Goal: Task Accomplishment & Management: Manage account settings

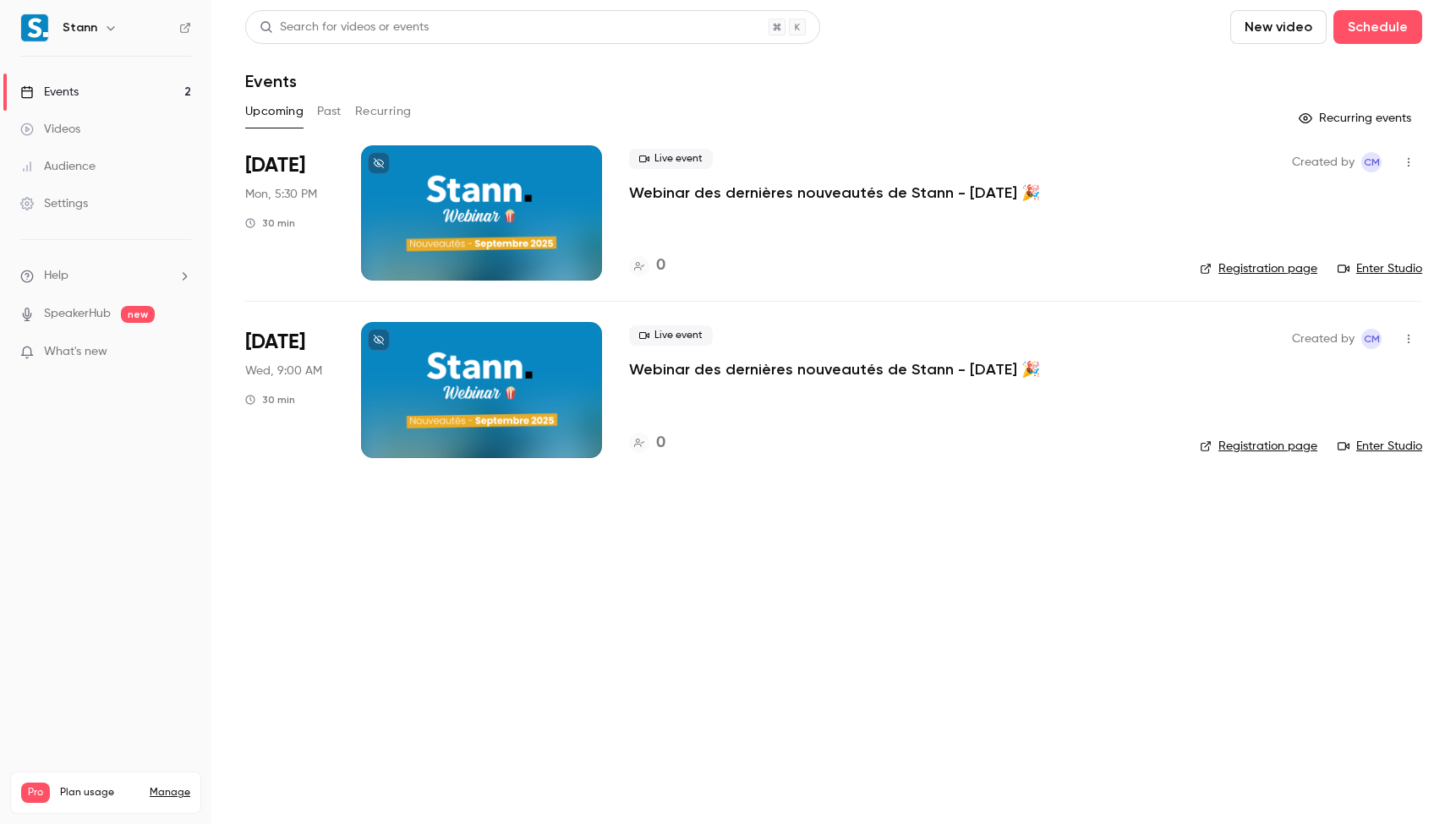
click at [381, 164] on icon at bounding box center [379, 162] width 10 height 10
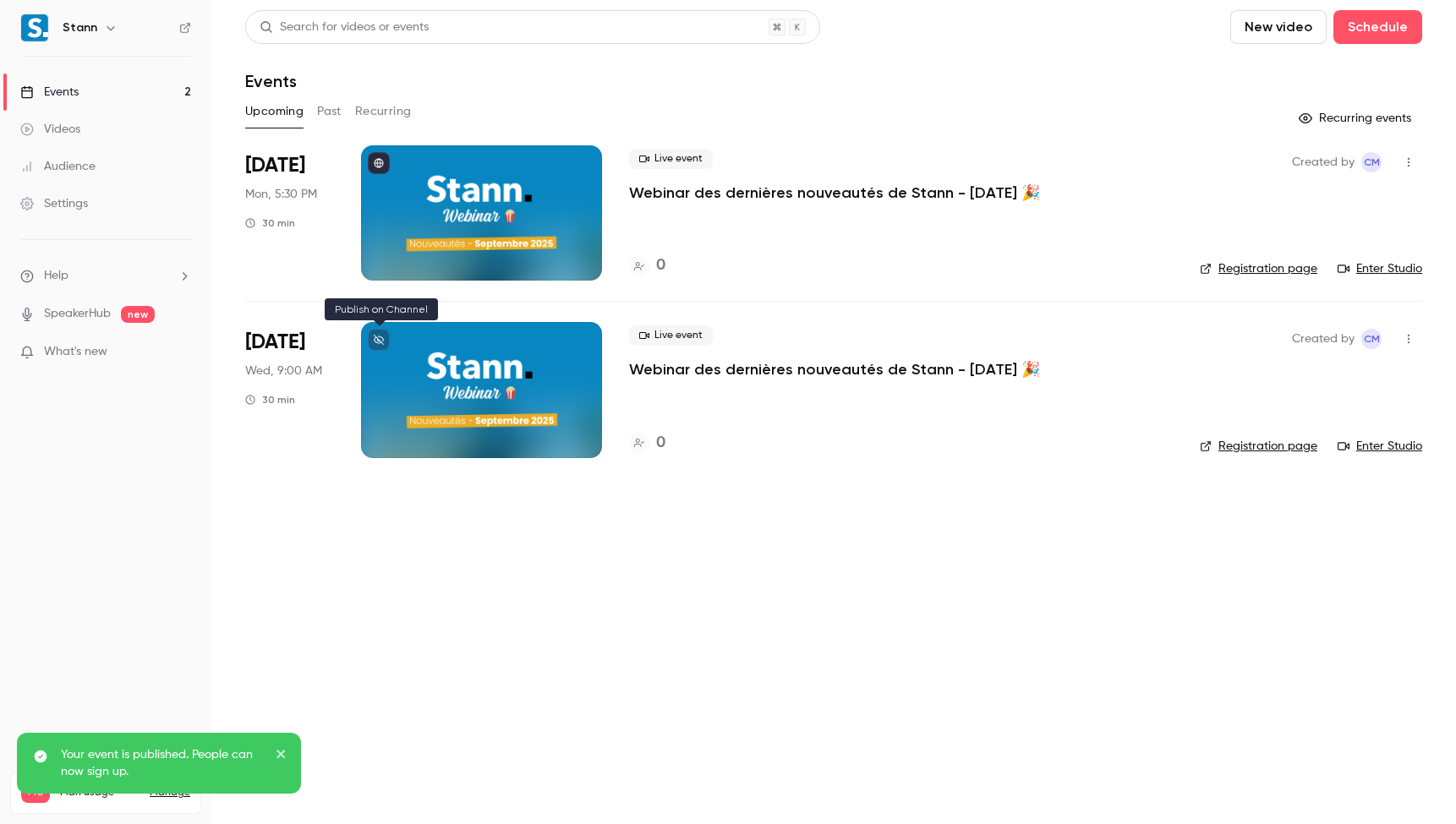
click at [375, 338] on icon at bounding box center [379, 339] width 10 height 10
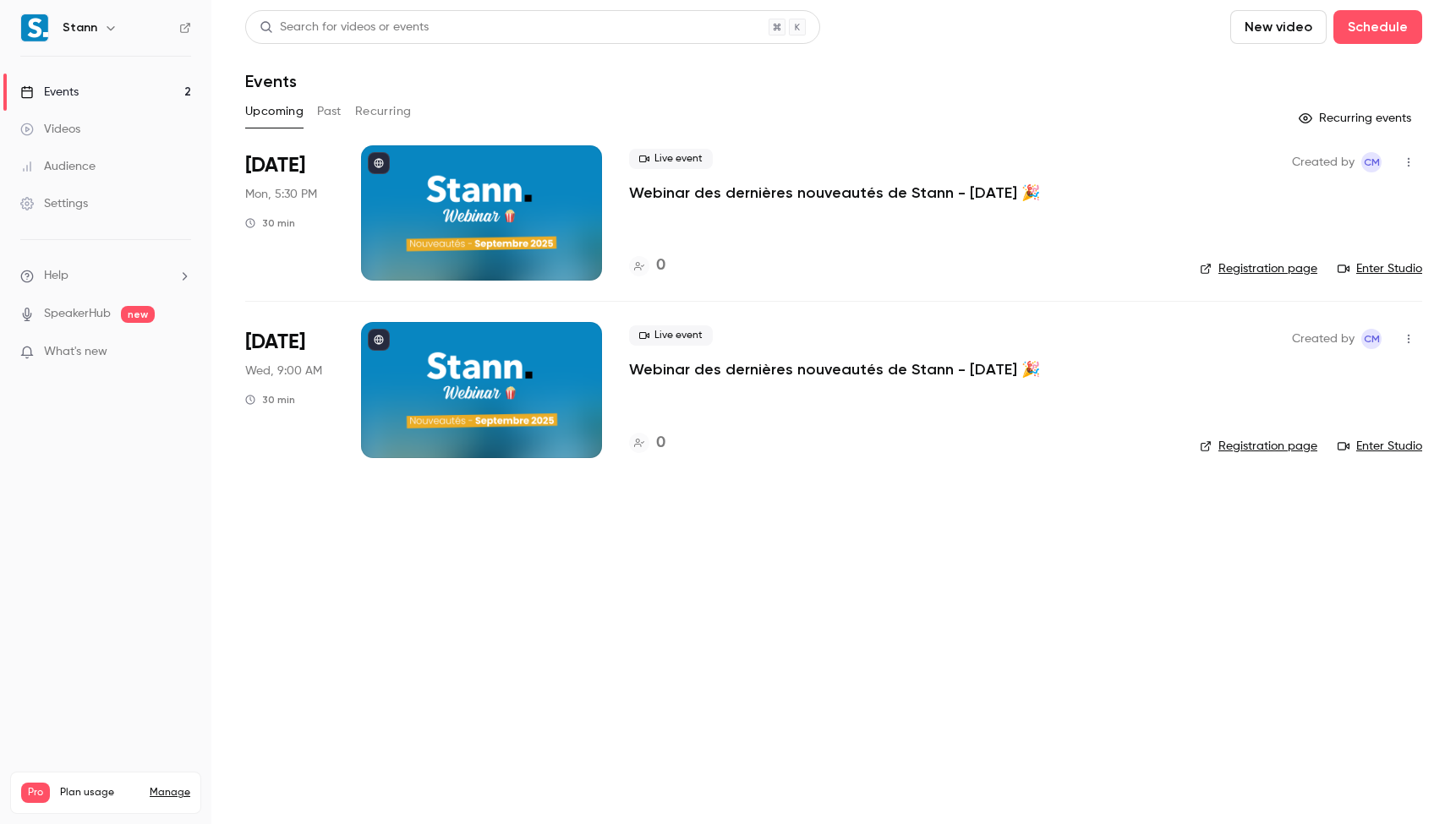
click at [921, 562] on main "Search for videos or events New video Schedule Events Upcoming Past Recurring R…" at bounding box center [834, 412] width 1244 height 824
click at [326, 608] on main "Search for videos or events New video Schedule Events Upcoming Past Recurring R…" at bounding box center [834, 412] width 1244 height 824
click at [184, 24] on icon at bounding box center [185, 28] width 10 height 10
click at [771, 370] on p "Webinar des dernières nouveautés de Stann - [DATE] 🎉" at bounding box center [835, 370] width 411 height 21
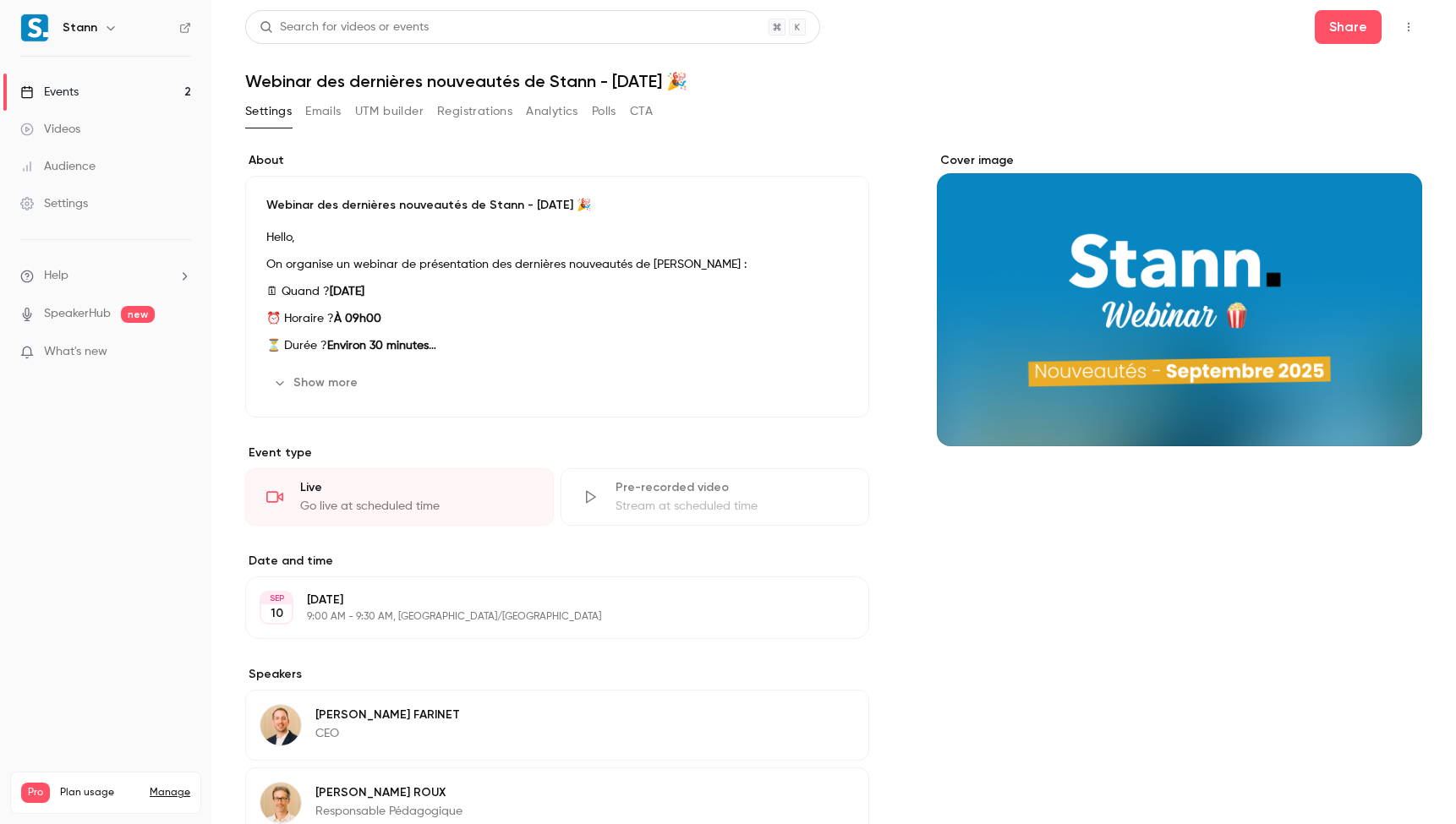
scroll to position [196, 0]
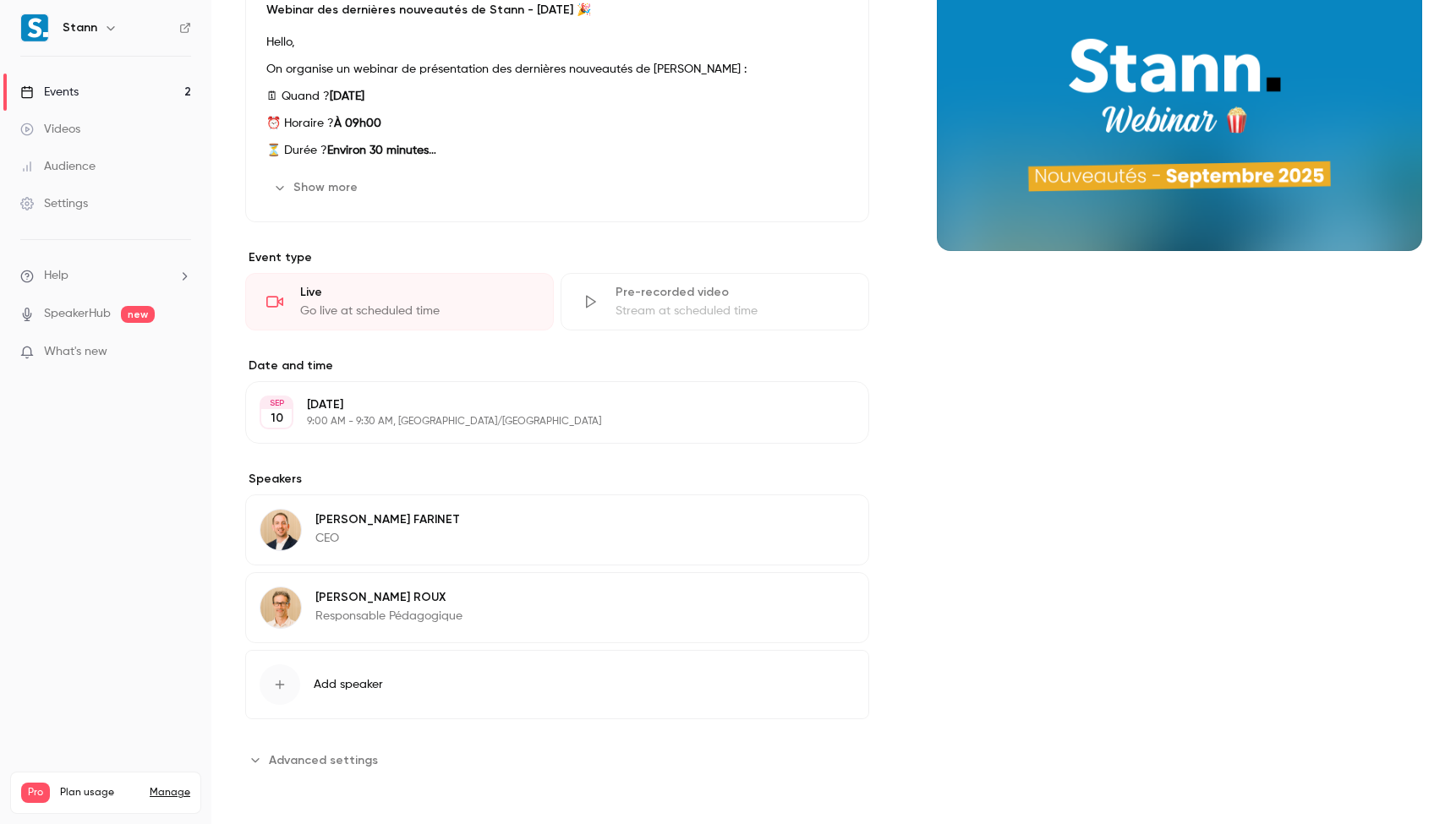
click at [803, 516] on icon "button" at bounding box center [807, 522] width 13 height 13
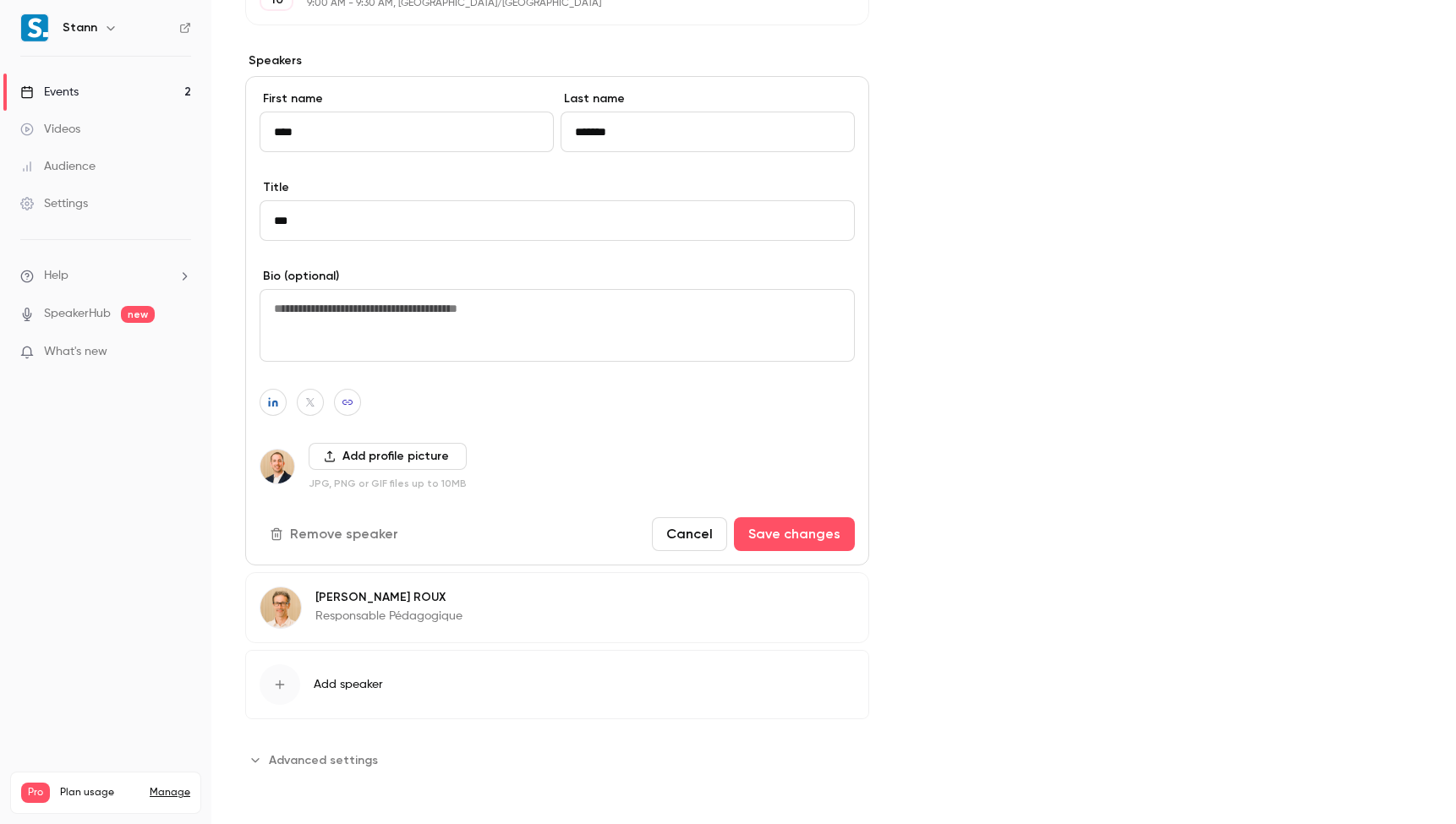
scroll to position [599, 0]
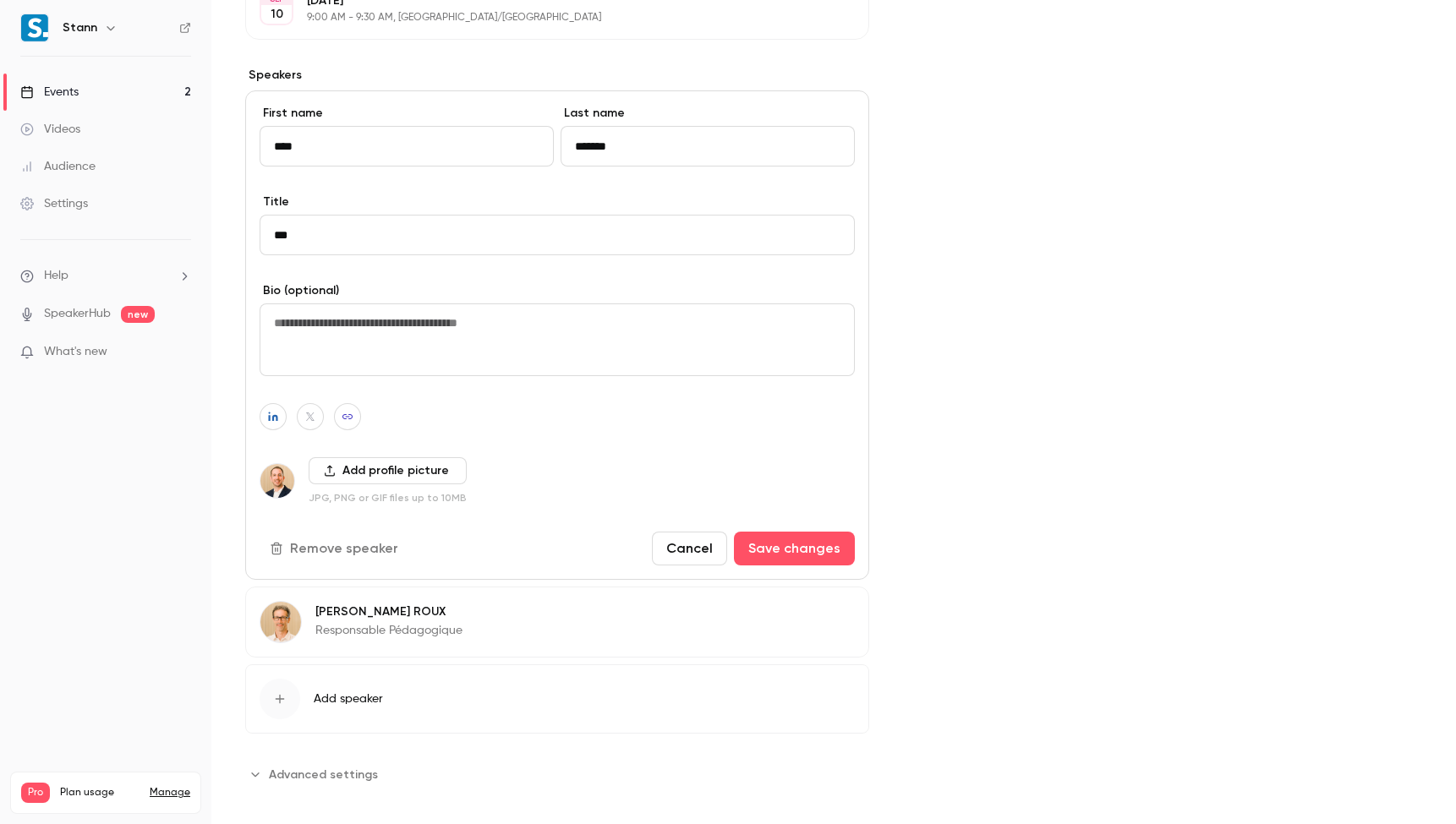
click at [346, 542] on button "Remove speaker" at bounding box center [336, 549] width 152 height 34
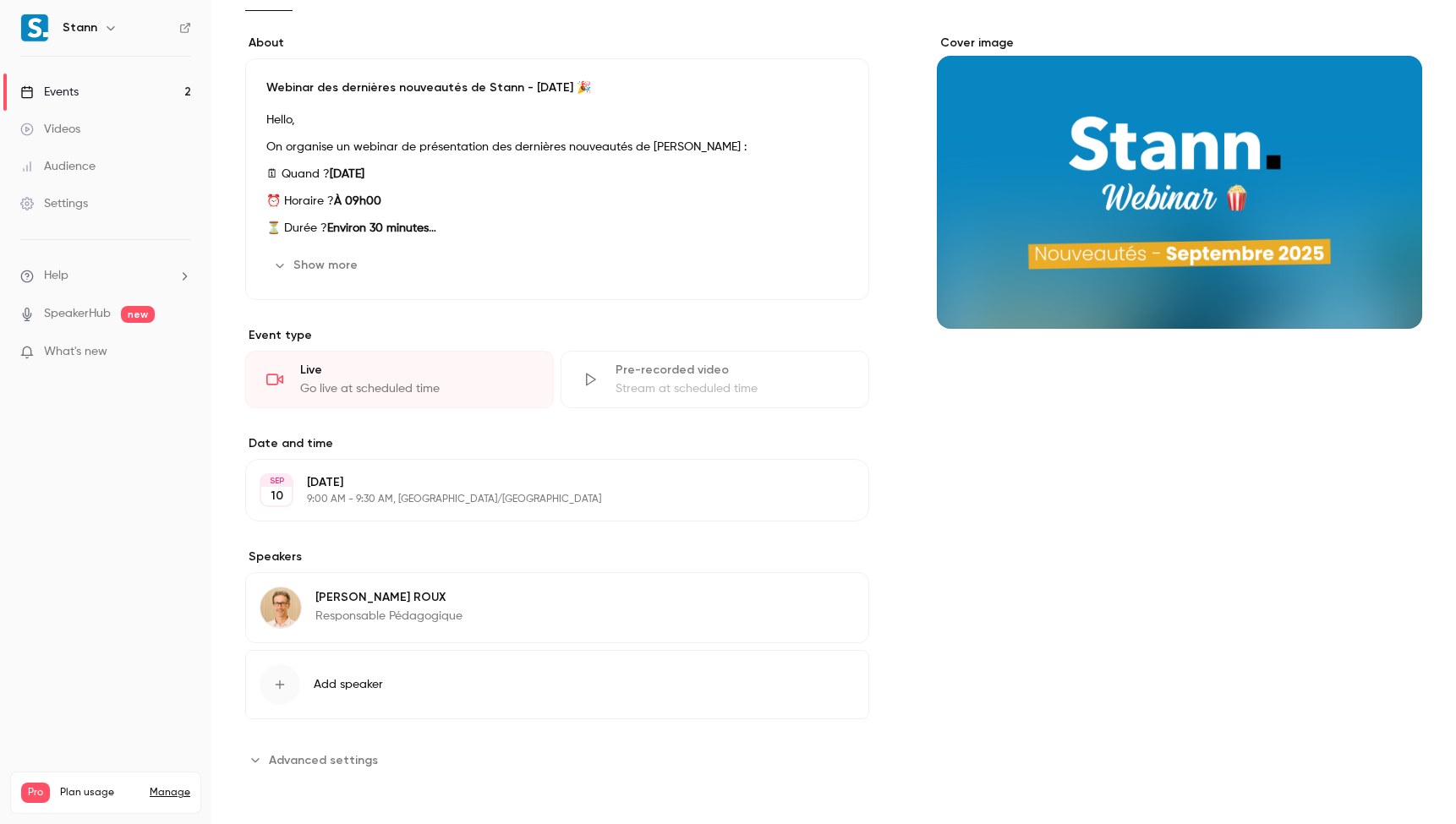
scroll to position [0, 0]
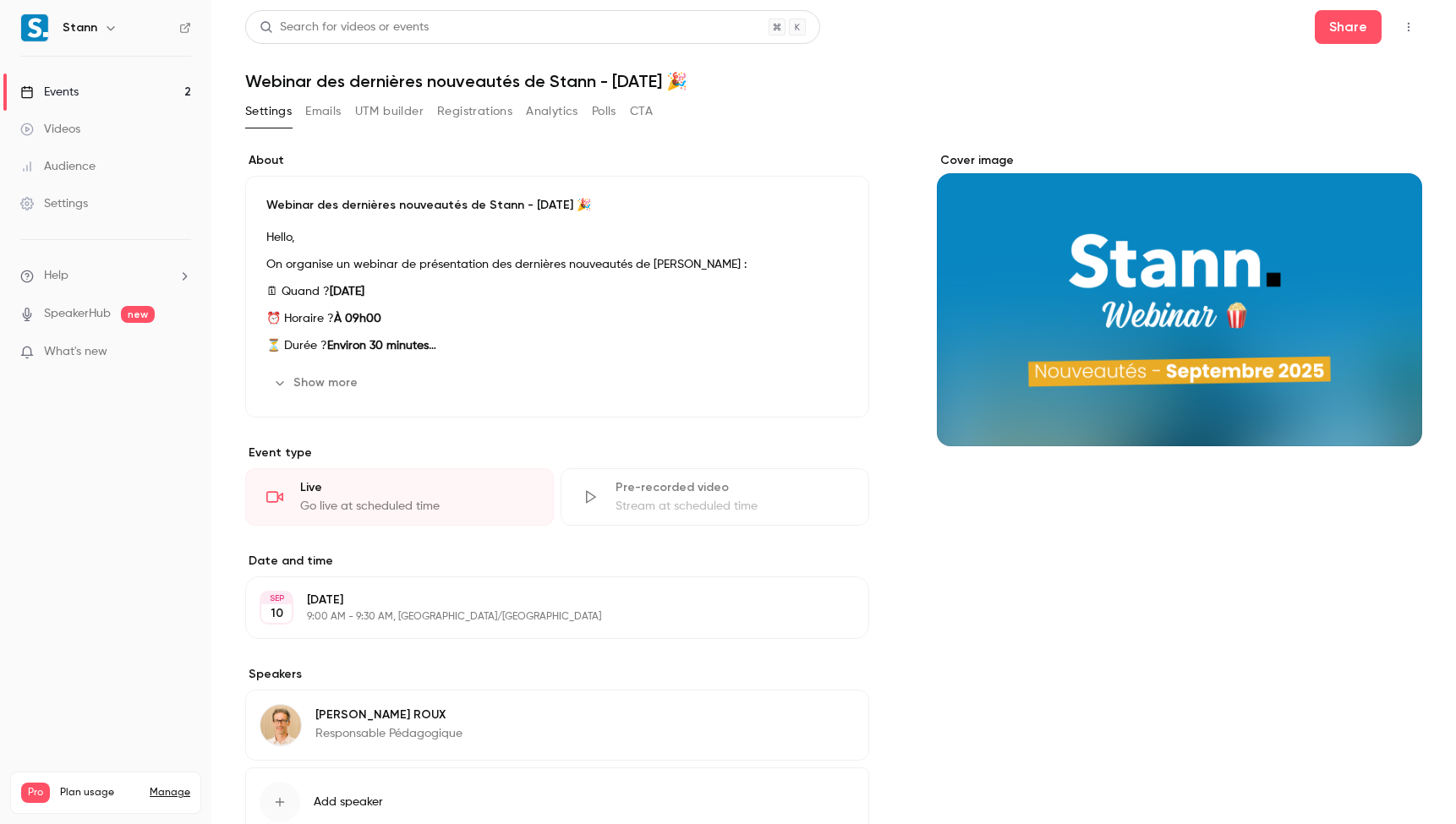
click at [137, 88] on link "Events 2" at bounding box center [105, 92] width 212 height 37
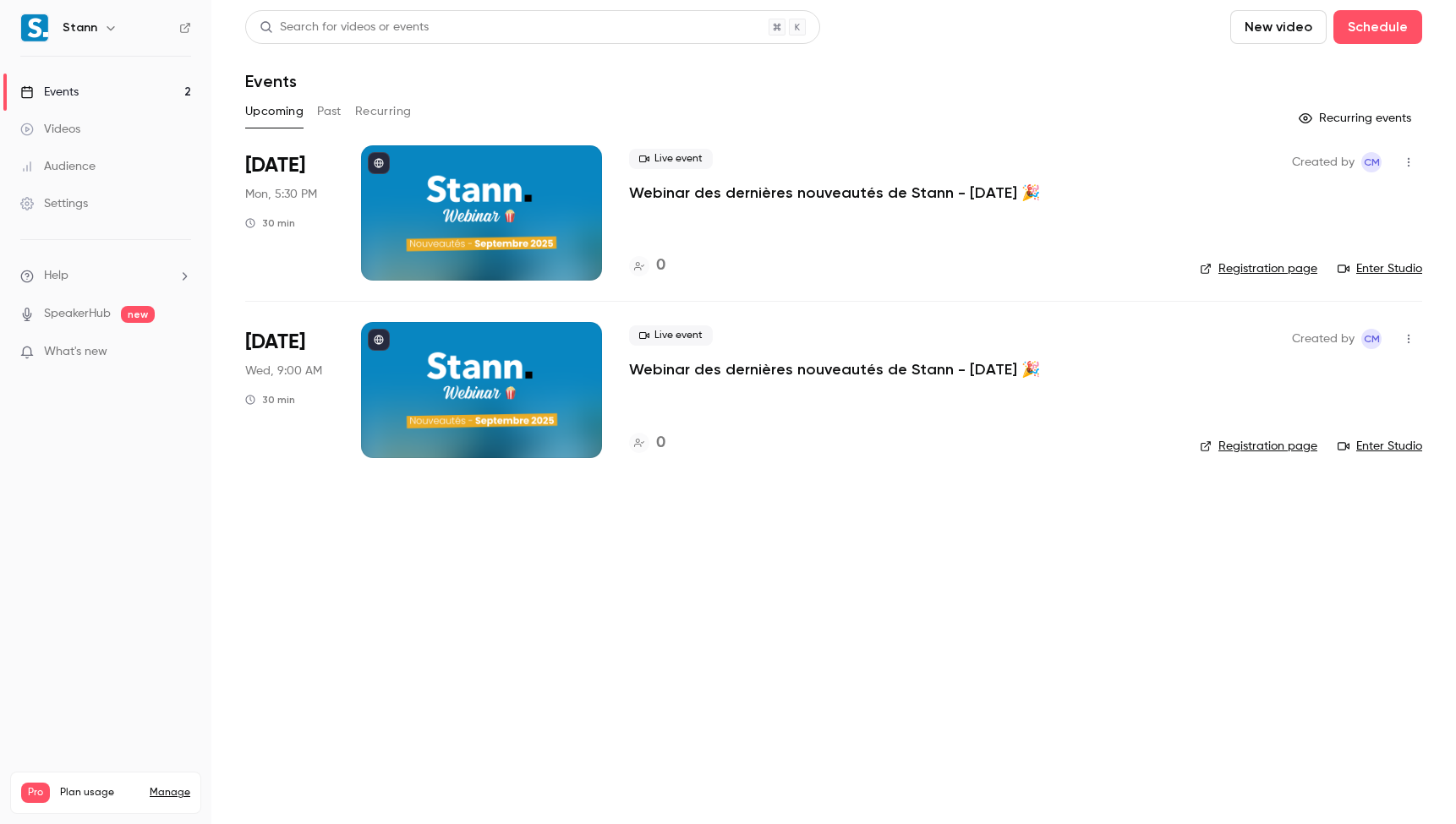
click at [184, 24] on icon at bounding box center [185, 28] width 10 height 10
click at [811, 645] on main "Search for videos or events New video Schedule Events Upcoming Past Recurring R…" at bounding box center [834, 412] width 1244 height 824
click at [372, 113] on button "Recurring" at bounding box center [383, 112] width 56 height 27
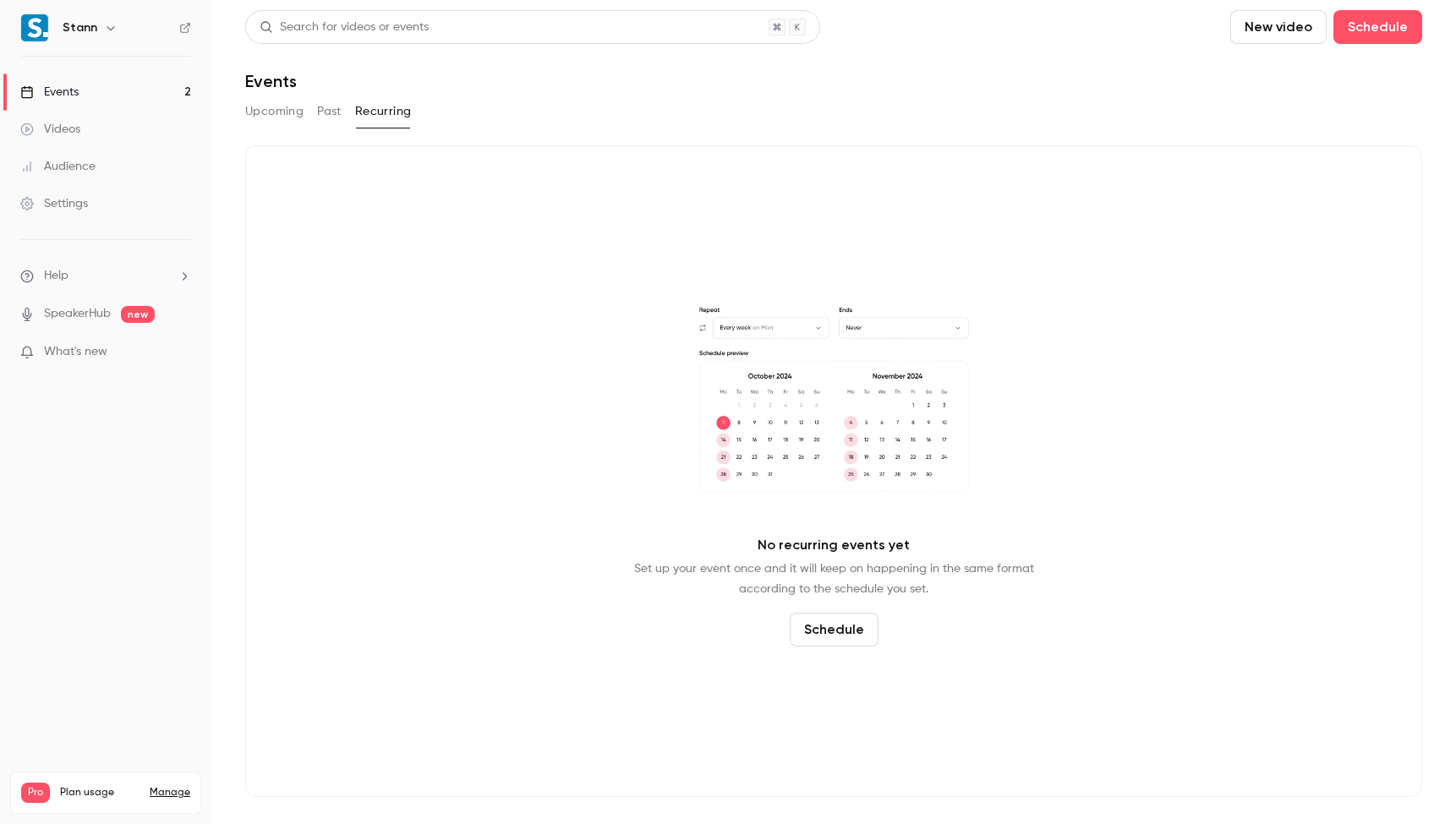
click at [326, 107] on button "Past" at bounding box center [329, 112] width 24 height 27
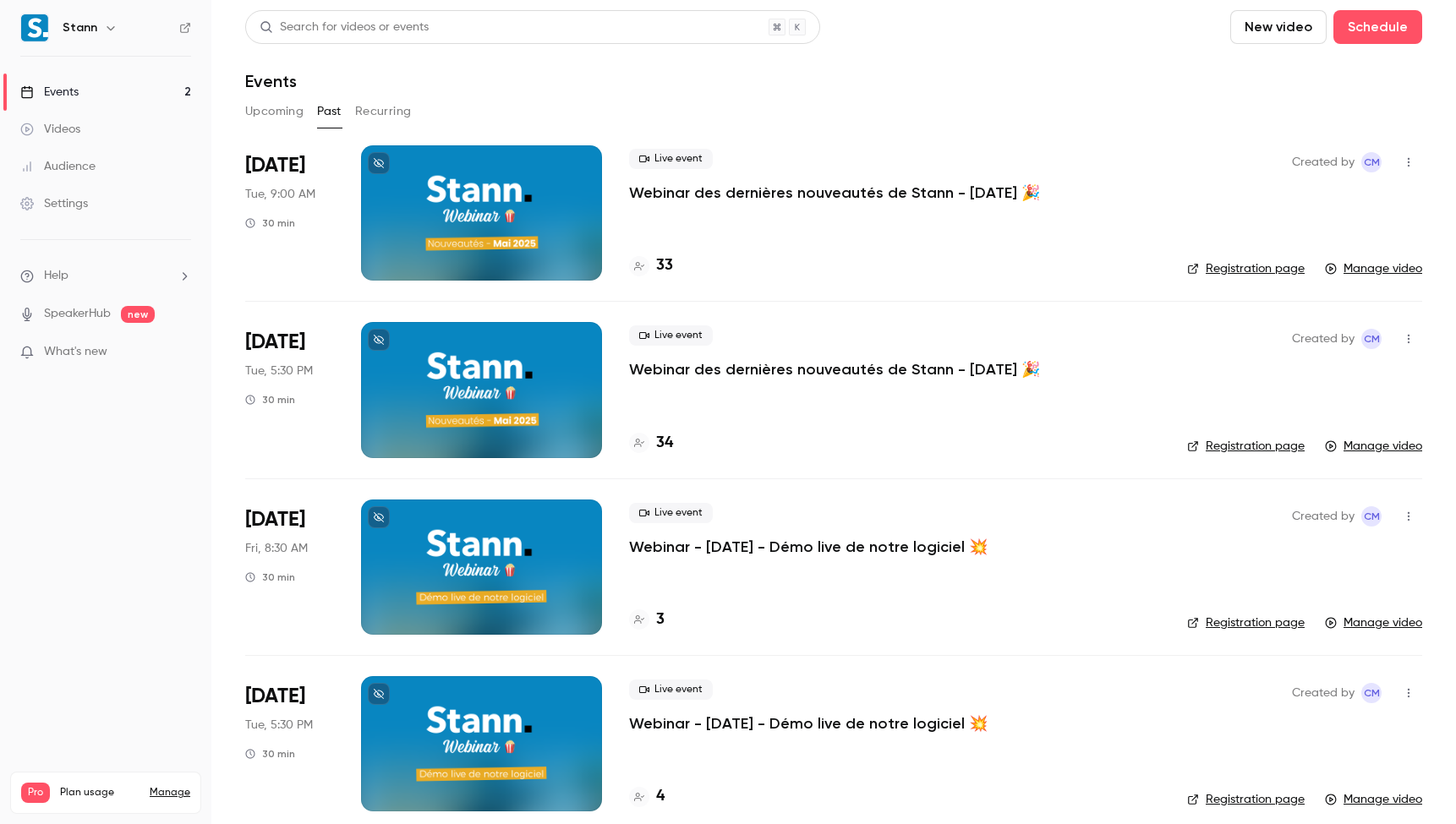
click at [271, 111] on button "Upcoming" at bounding box center [274, 112] width 58 height 27
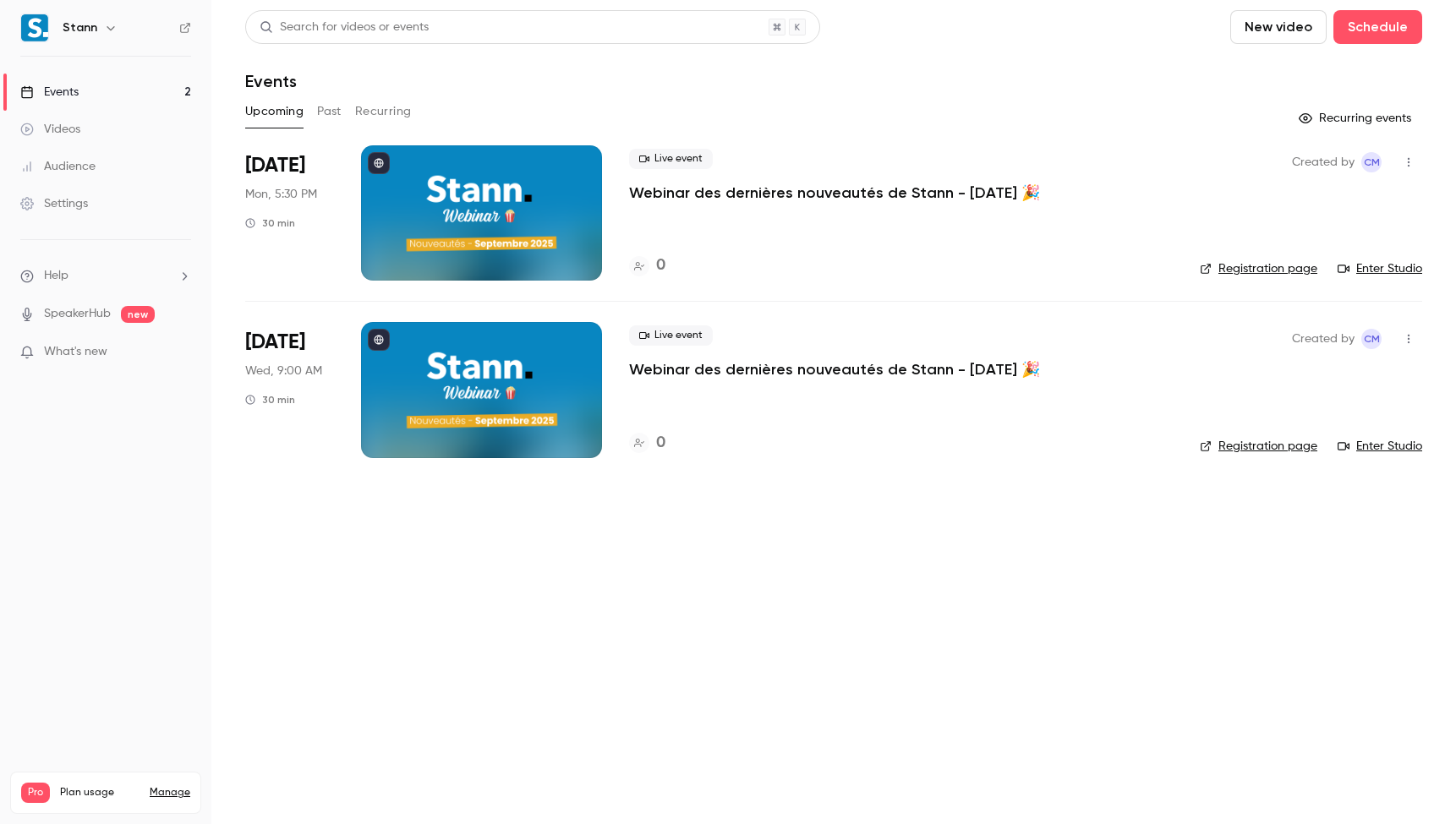
click at [853, 186] on p "Webinar des dernières nouveautés de Stann - [DATE] 🎉" at bounding box center [835, 193] width 411 height 21
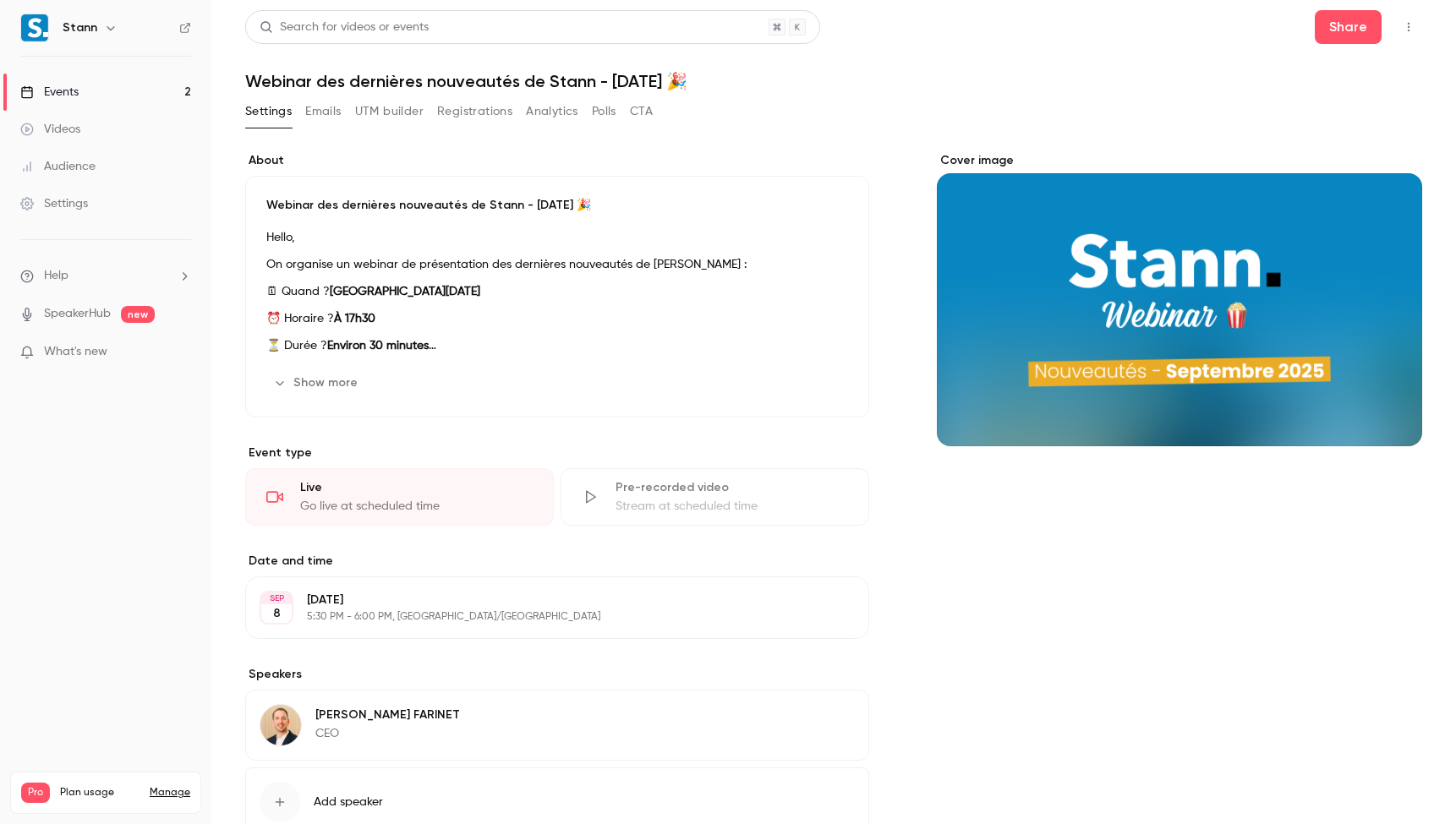
click at [367, 106] on button "UTM builder" at bounding box center [389, 112] width 69 height 27
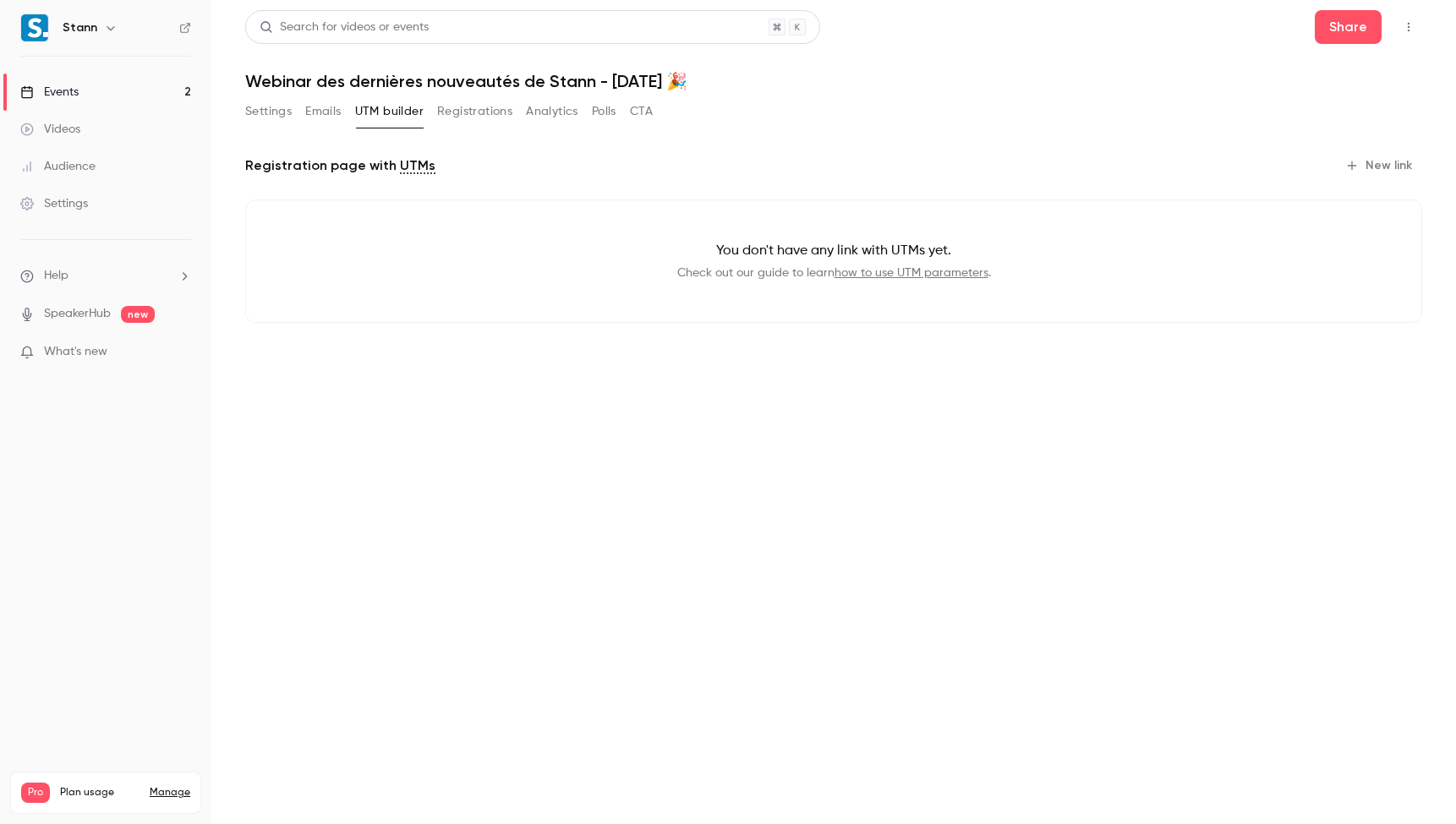
click at [326, 112] on button "Emails" at bounding box center [323, 112] width 36 height 27
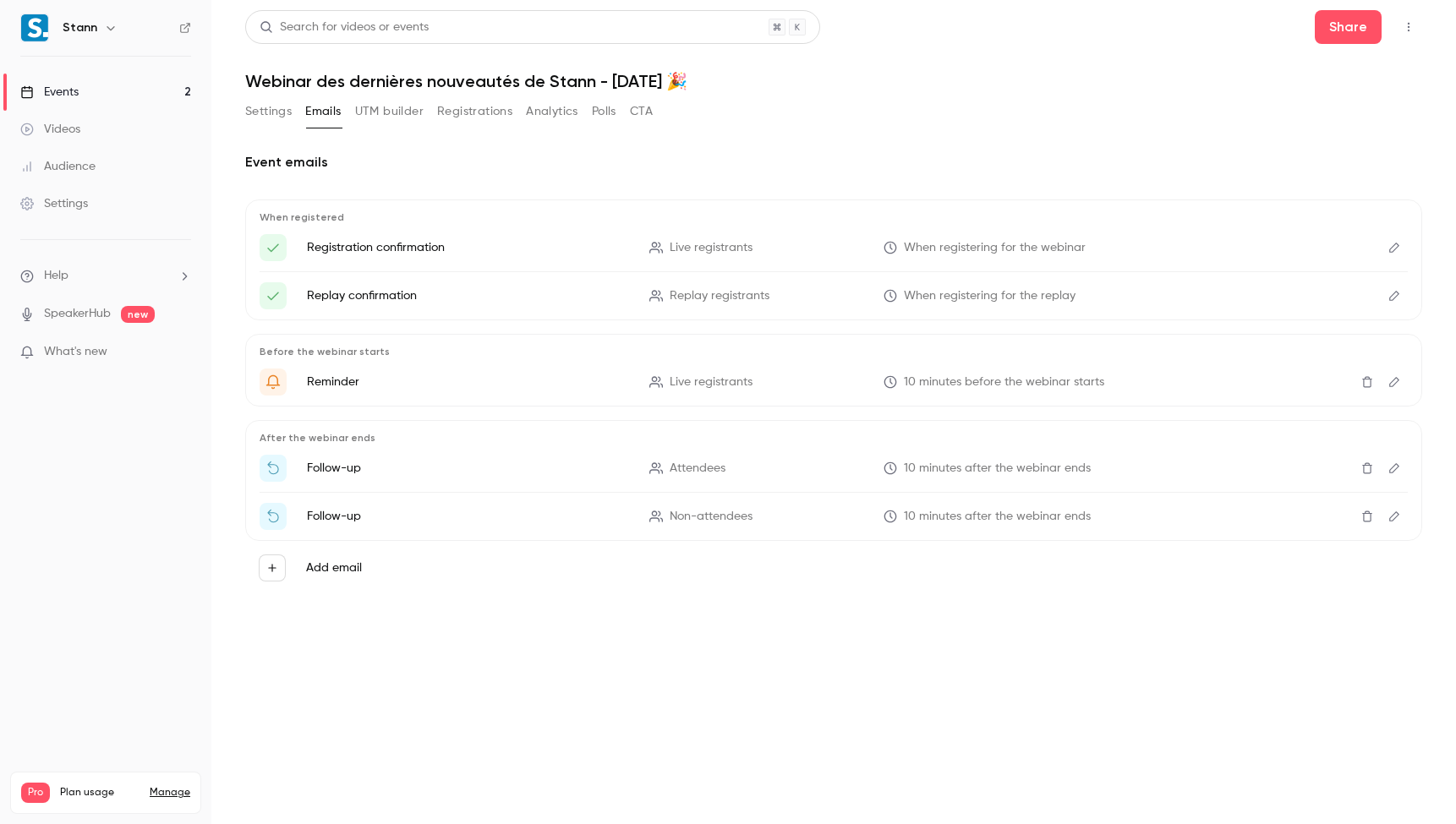
click at [458, 110] on button "Registrations" at bounding box center [475, 112] width 75 height 27
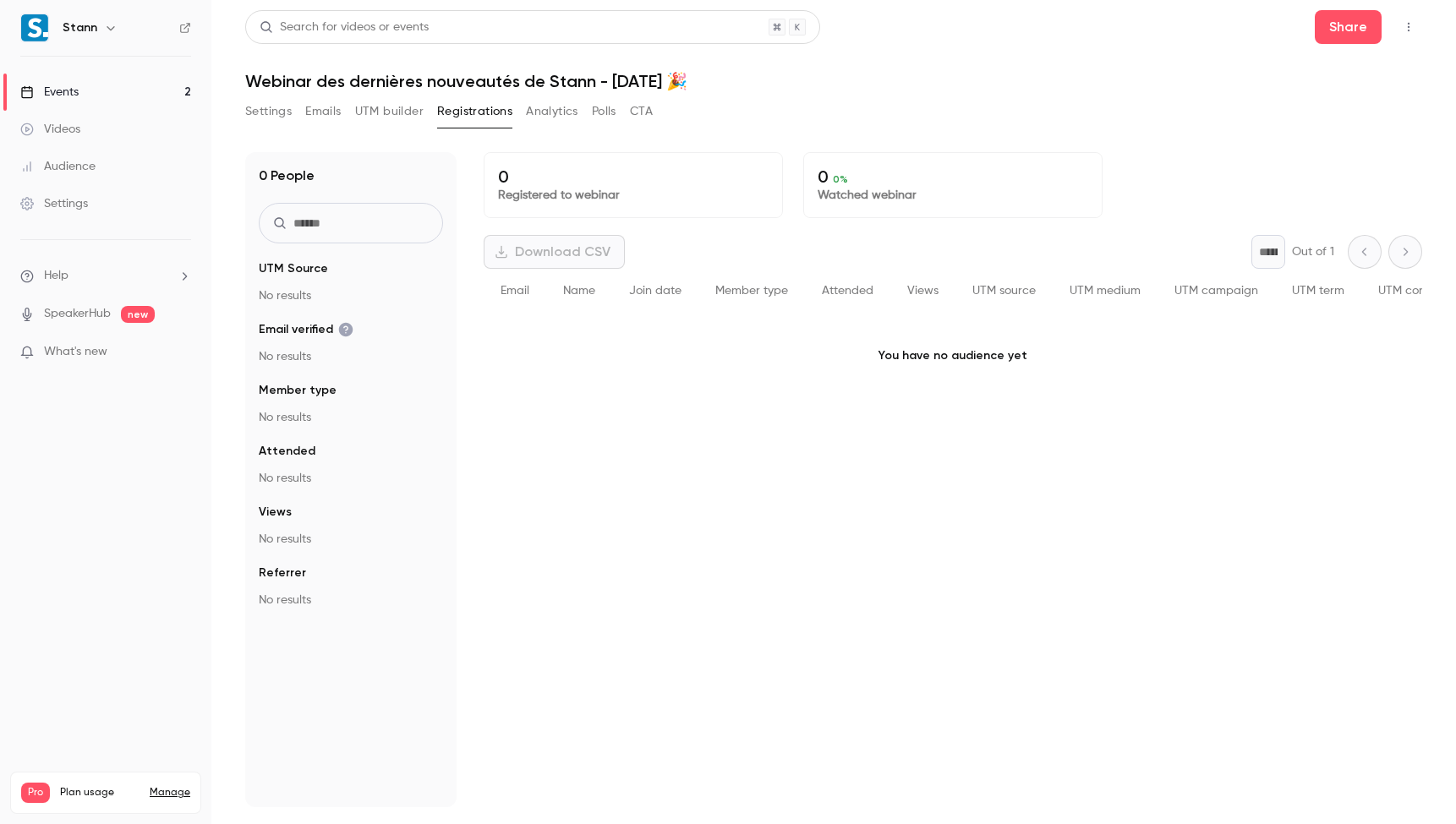
click at [570, 107] on button "Analytics" at bounding box center [552, 112] width 53 height 27
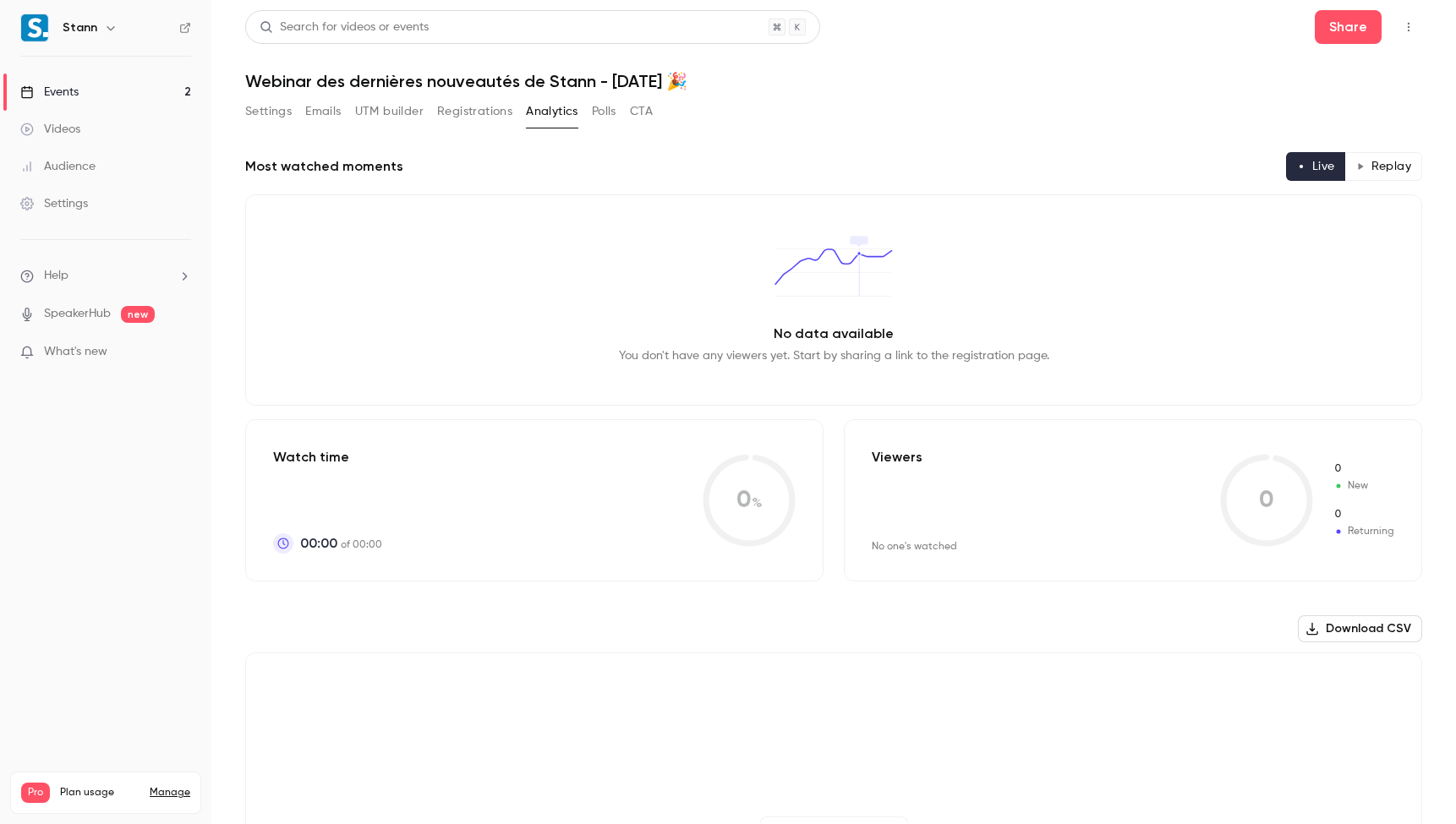
click at [609, 108] on button "Polls" at bounding box center [603, 112] width 24 height 27
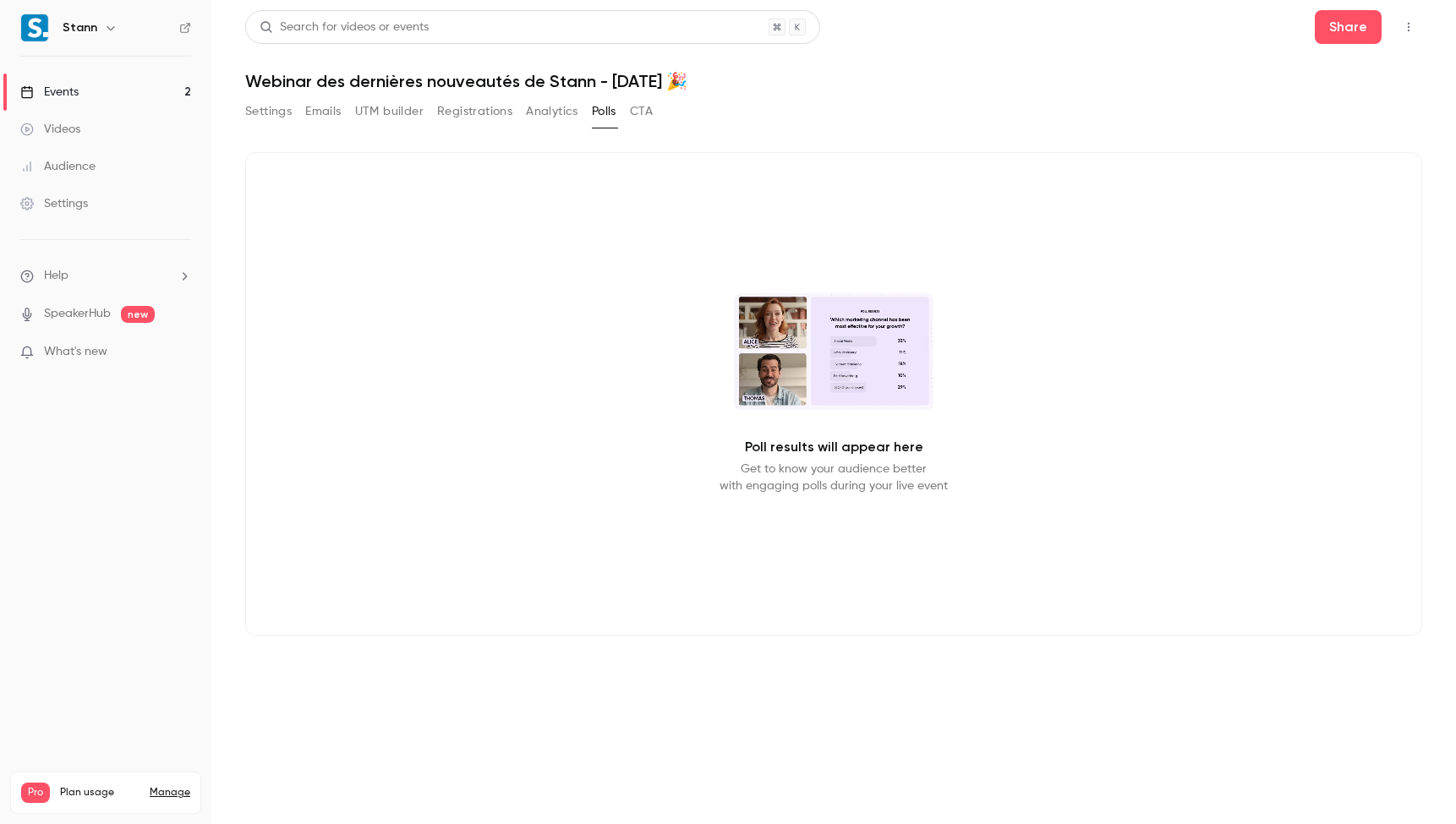
drag, startPoint x: 640, startPoint y: 110, endPoint x: 603, endPoint y: 114, distance: 37.2
click at [640, 110] on button "CTA" at bounding box center [642, 112] width 23 height 27
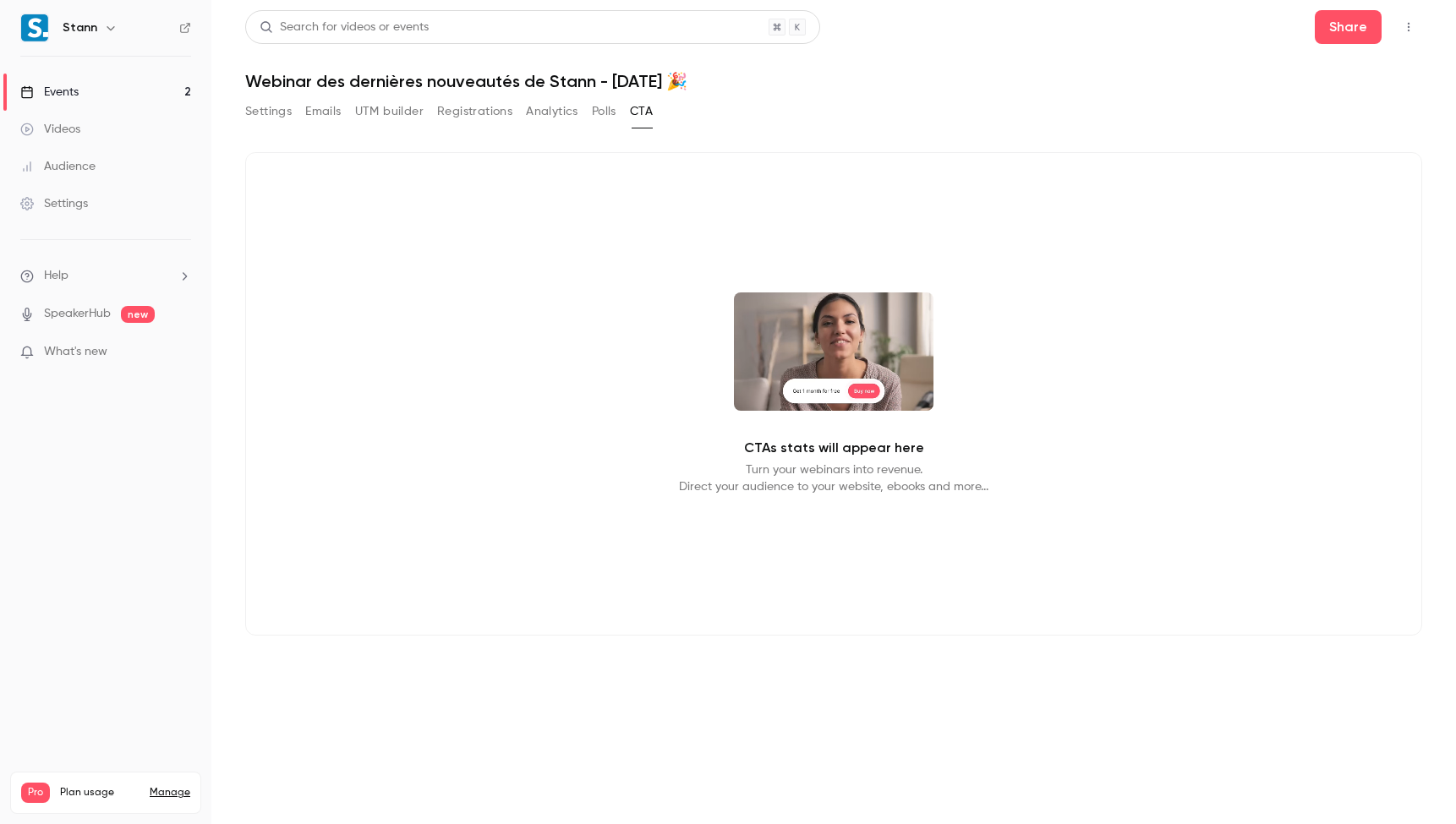
click at [426, 122] on div "Settings Emails UTM builder Registrations Analytics Polls CTA" at bounding box center [449, 112] width 408 height 27
click at [394, 112] on button "UTM builder" at bounding box center [389, 112] width 69 height 27
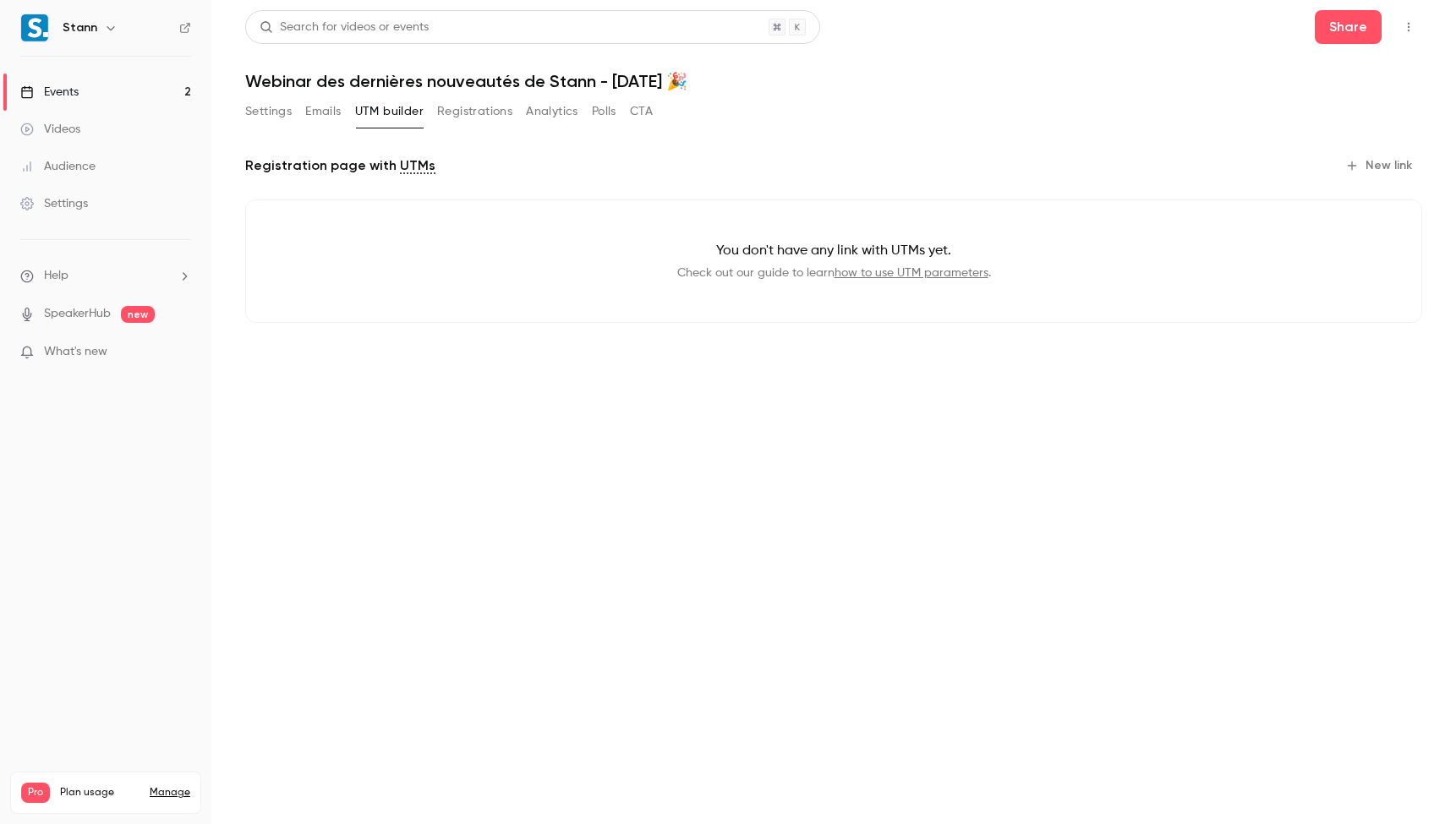
click at [276, 113] on button "Settings" at bounding box center [269, 112] width 46 height 27
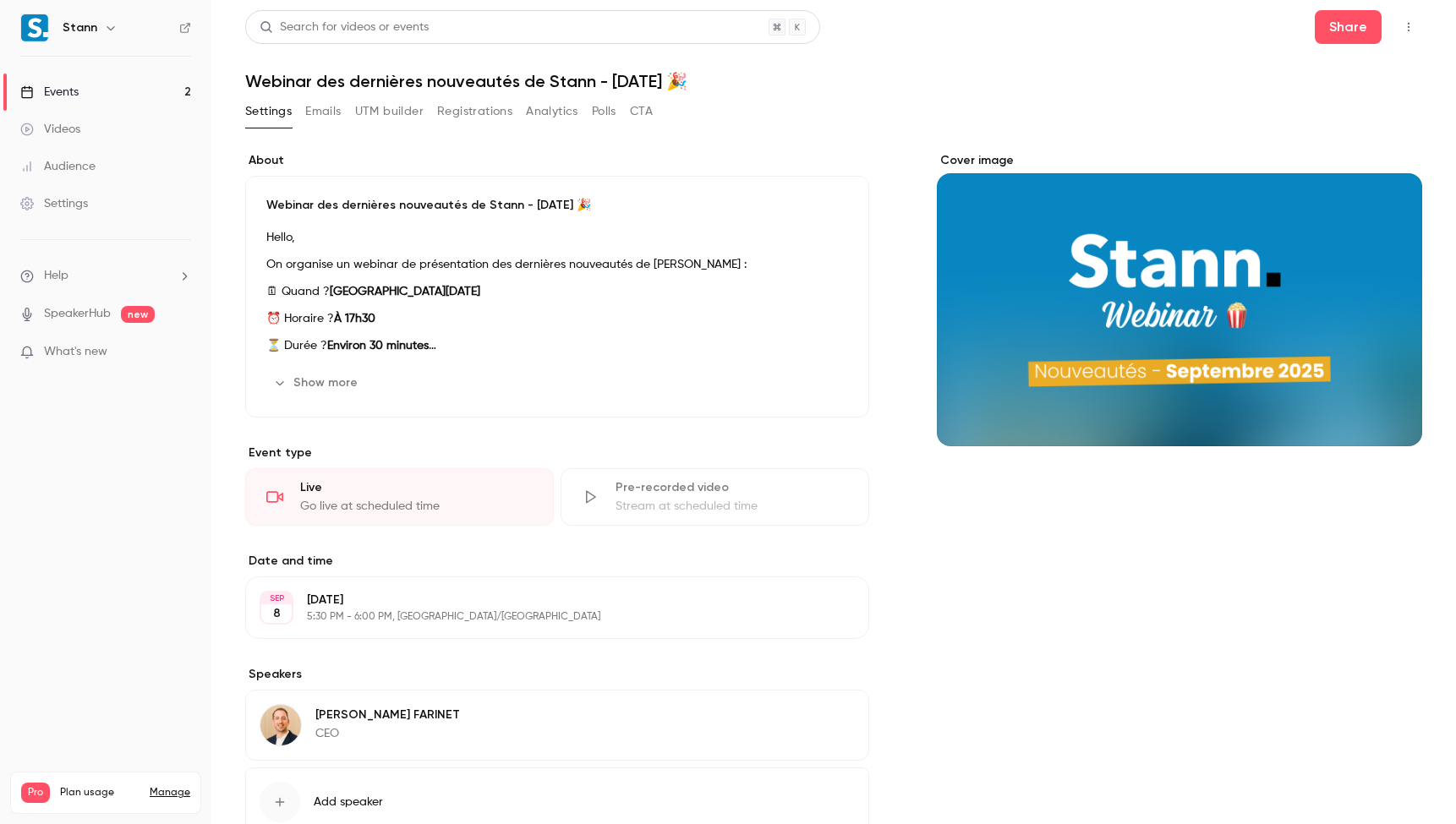
scroll to position [3, 0]
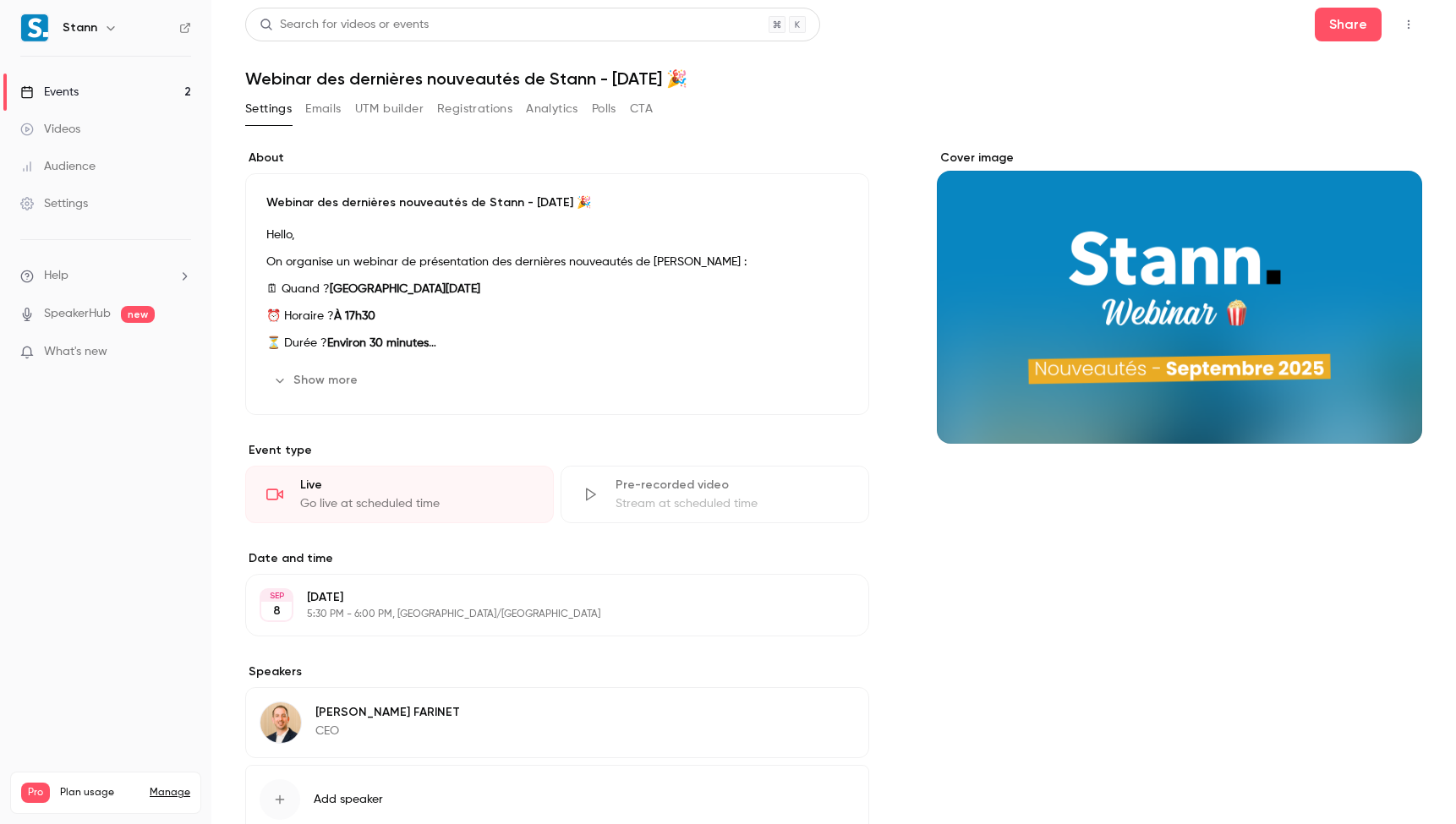
click at [83, 89] on link "Events 2" at bounding box center [105, 92] width 212 height 37
